Goal: Find specific page/section: Find specific page/section

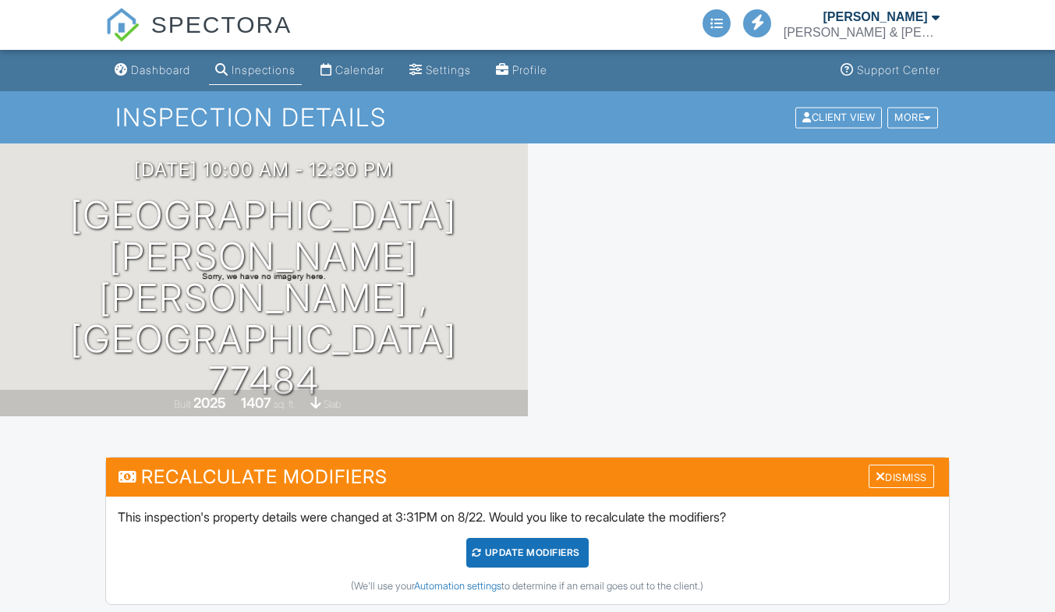
click at [354, 76] on div "Calendar" at bounding box center [359, 69] width 49 height 13
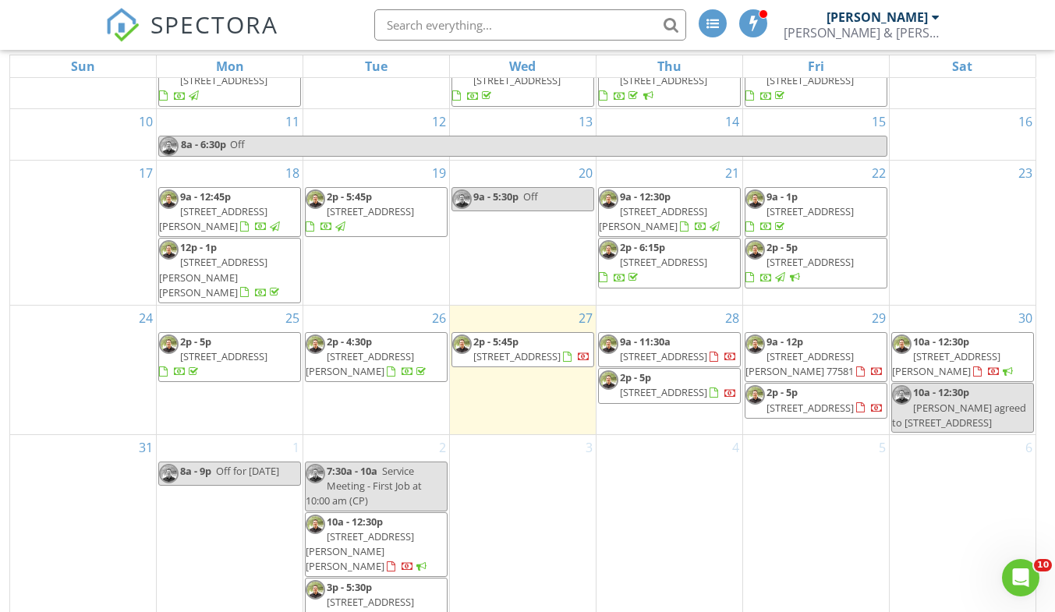
scroll to position [200, 0]
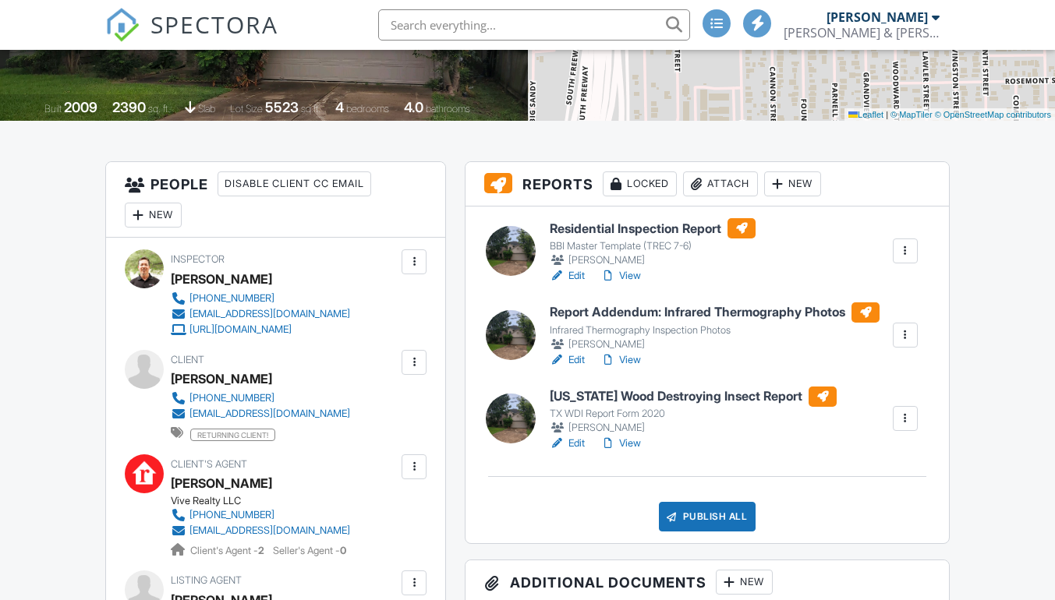
scroll to position [295, 0]
click at [601, 235] on h6 "Residential Inspection Report" at bounding box center [653, 228] width 206 height 20
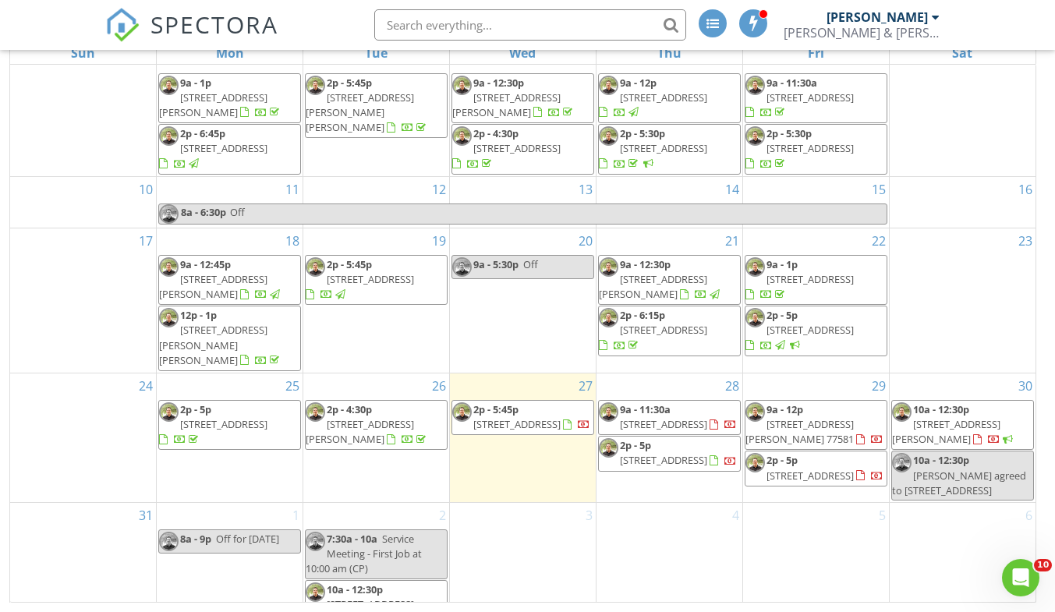
scroll to position [200, 0]
